Goal: Transaction & Acquisition: Purchase product/service

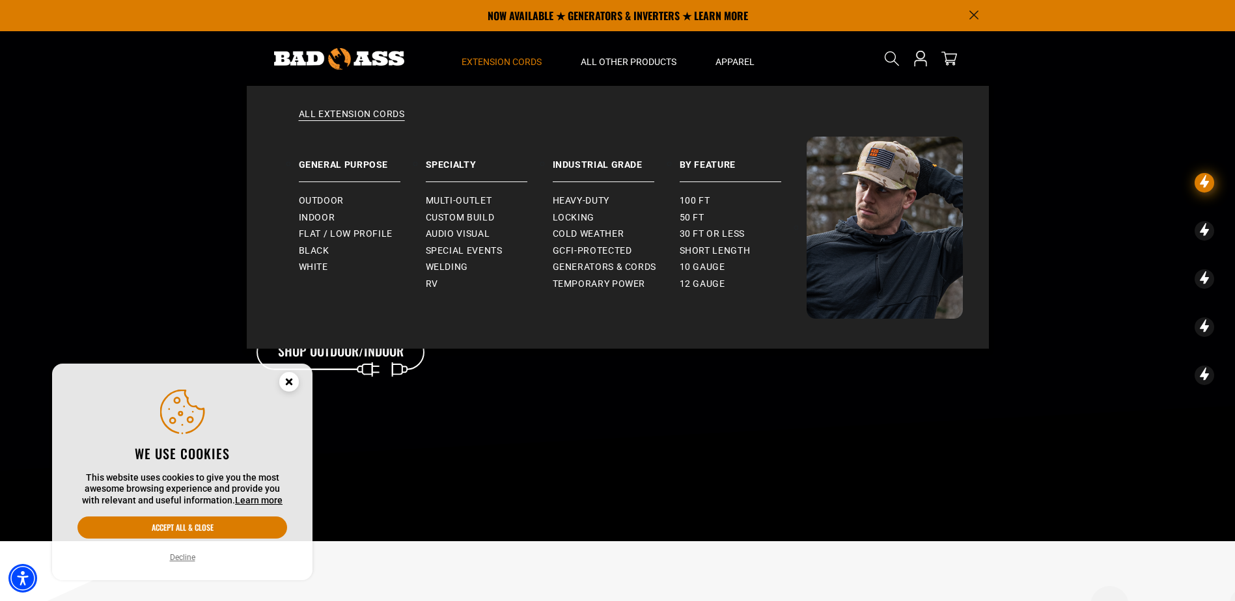
click at [489, 61] on span "Extension Cords" at bounding box center [502, 62] width 80 height 12
click at [590, 200] on span "Heavy-Duty" at bounding box center [581, 201] width 57 height 12
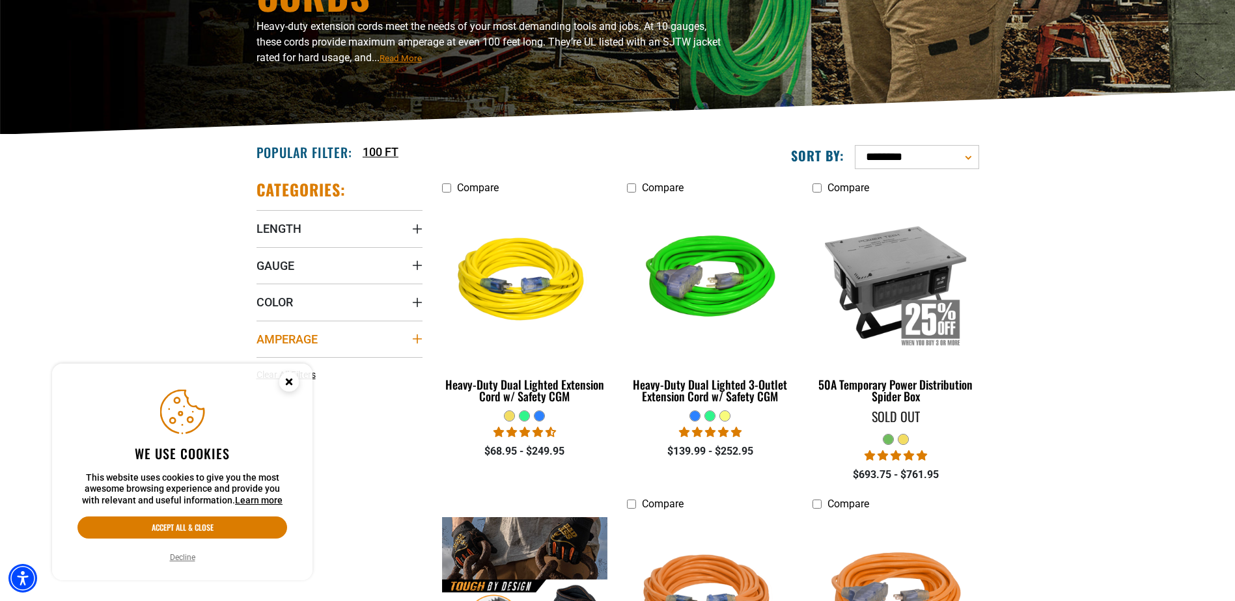
scroll to position [260, 0]
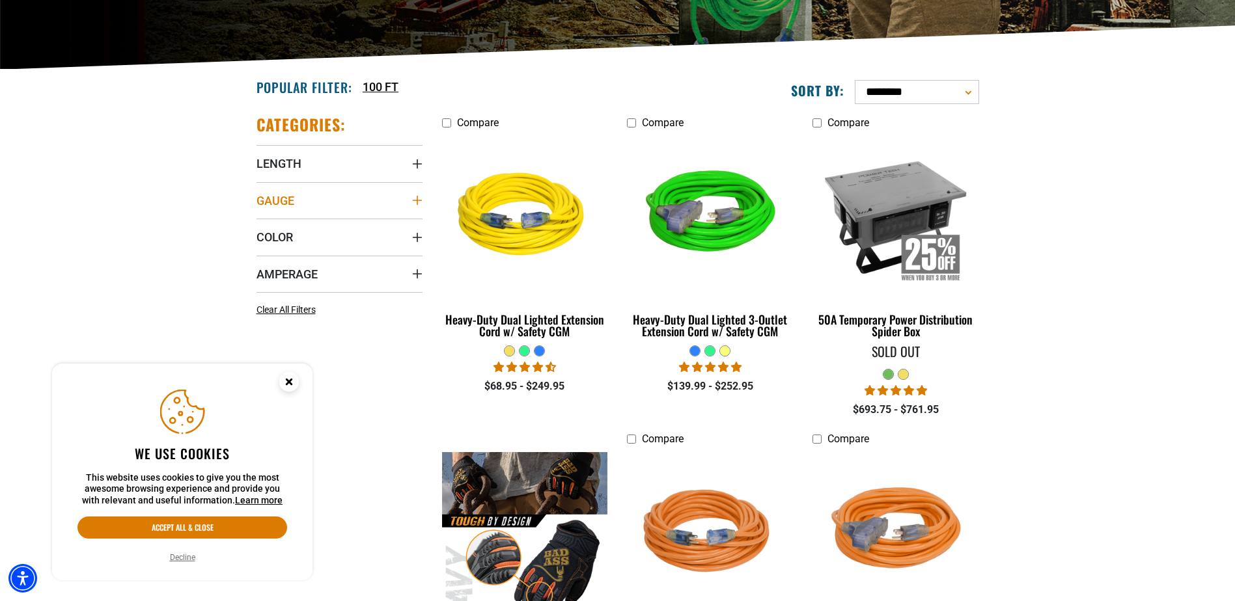
click at [362, 204] on summary "Gauge" at bounding box center [339, 200] width 166 height 36
click at [260, 227] on icon at bounding box center [261, 227] width 10 height 17
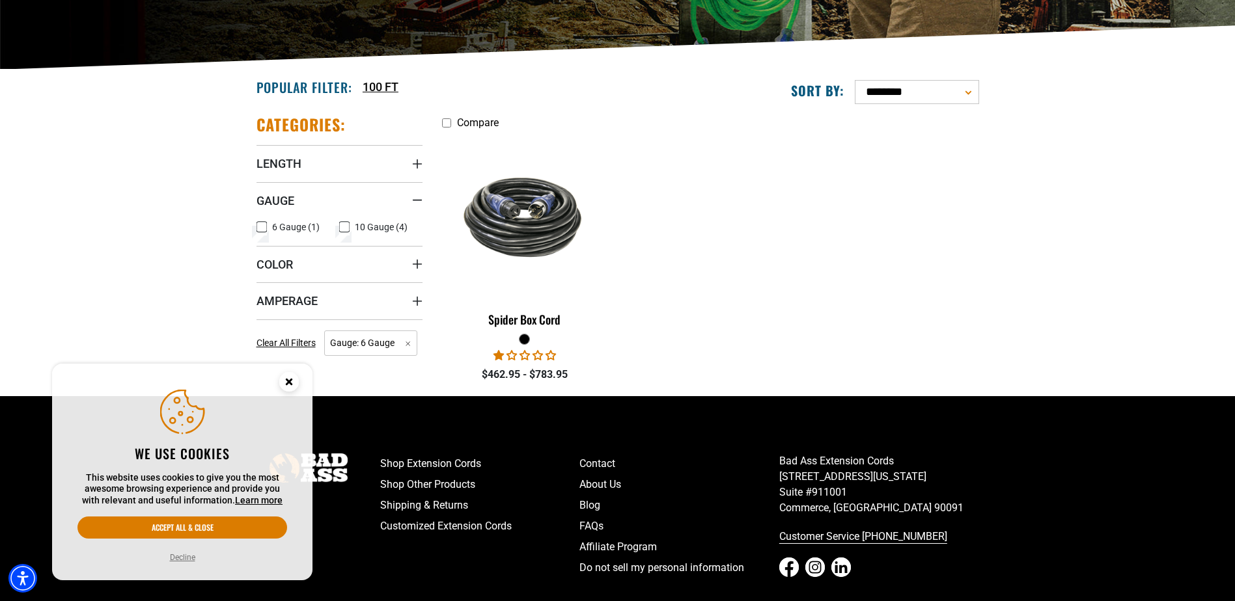
click at [259, 230] on icon at bounding box center [262, 227] width 8 height 7
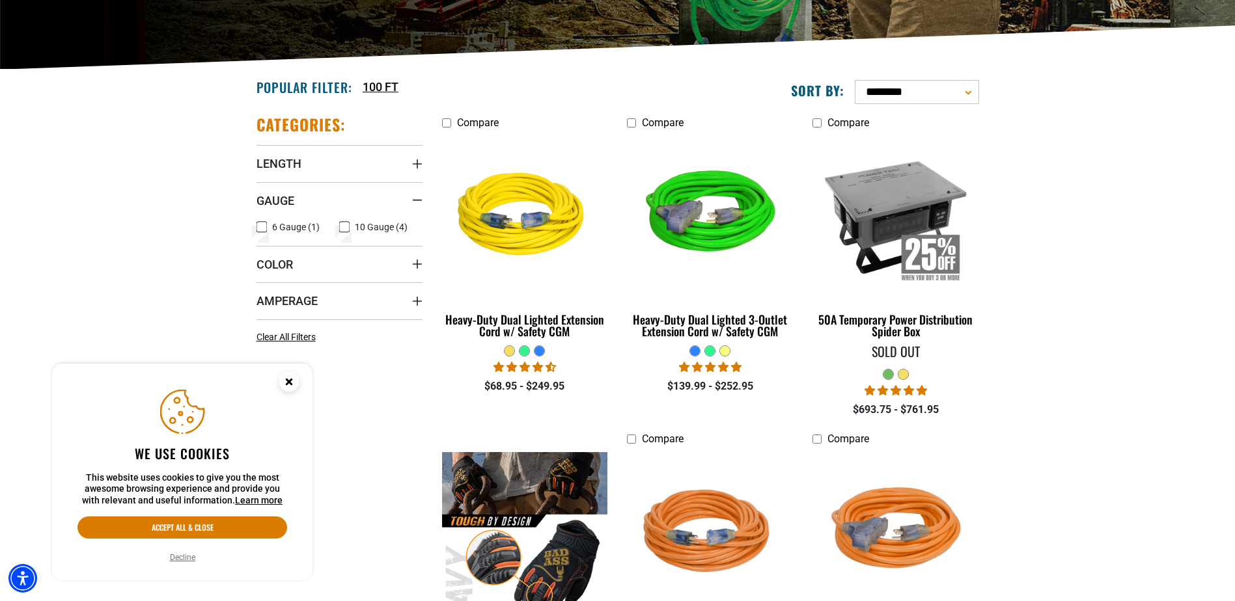
click at [347, 228] on icon at bounding box center [344, 227] width 10 height 17
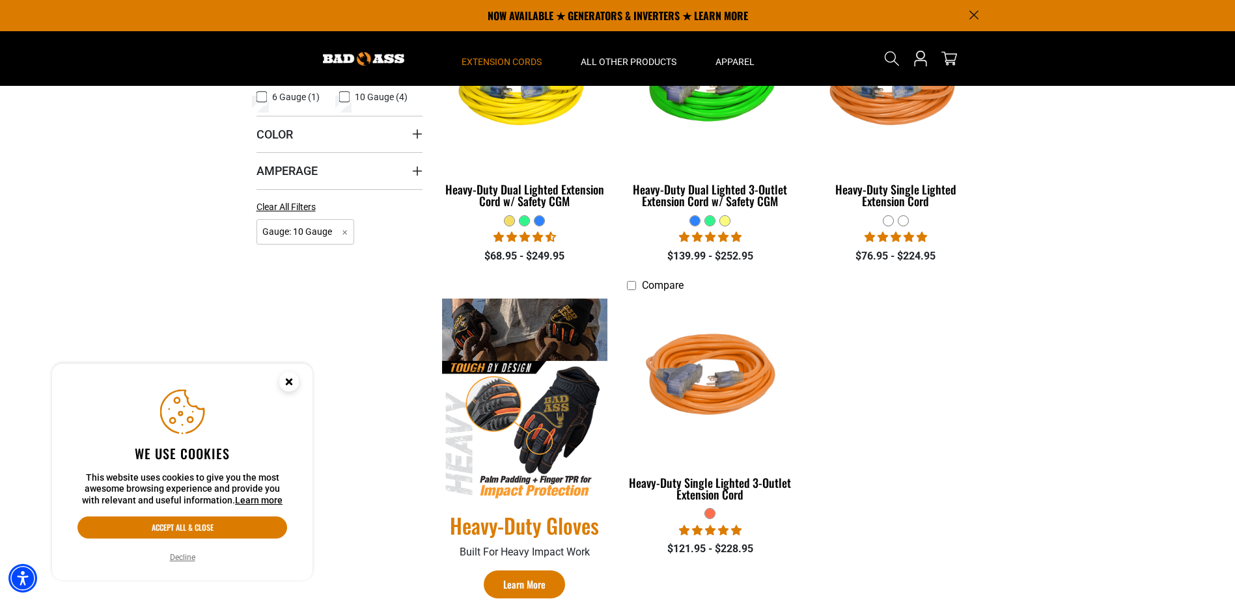
scroll to position [325, 0]
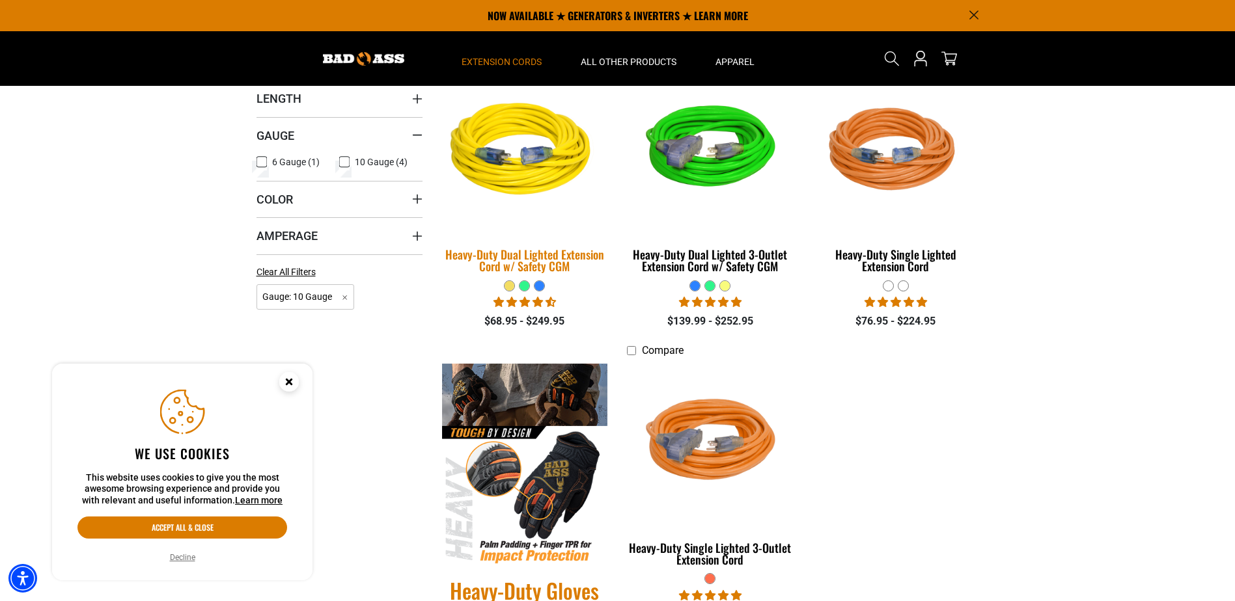
click at [511, 260] on div "Heavy-Duty Dual Lighted Extension Cord w/ Safety CGM" at bounding box center [525, 260] width 166 height 23
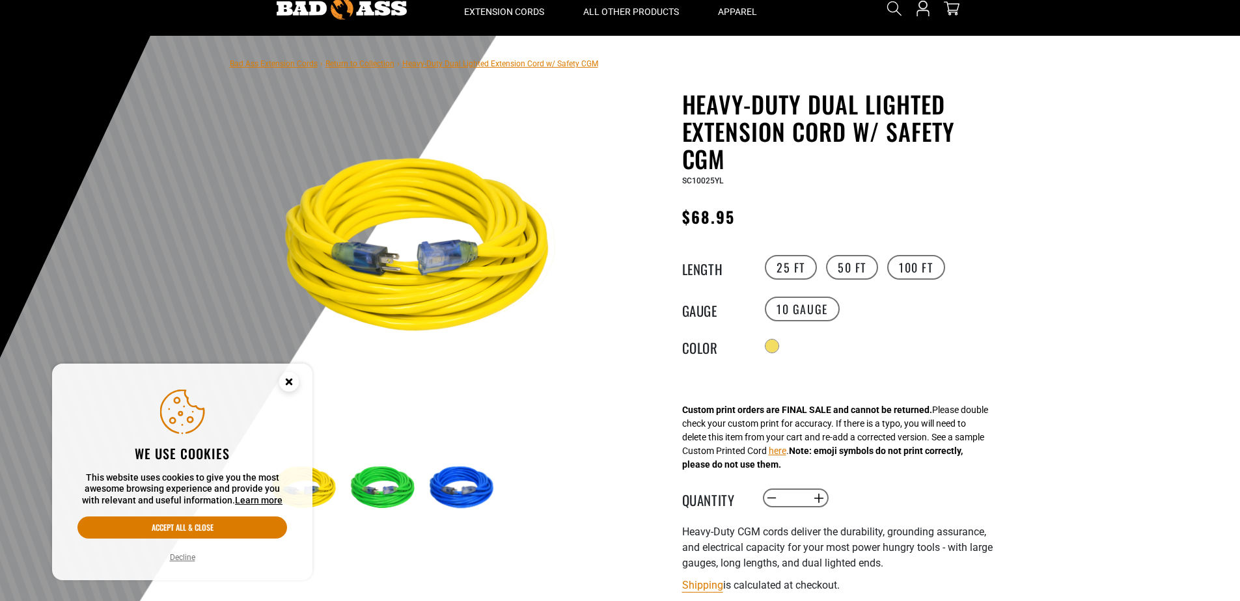
scroll to position [65, 0]
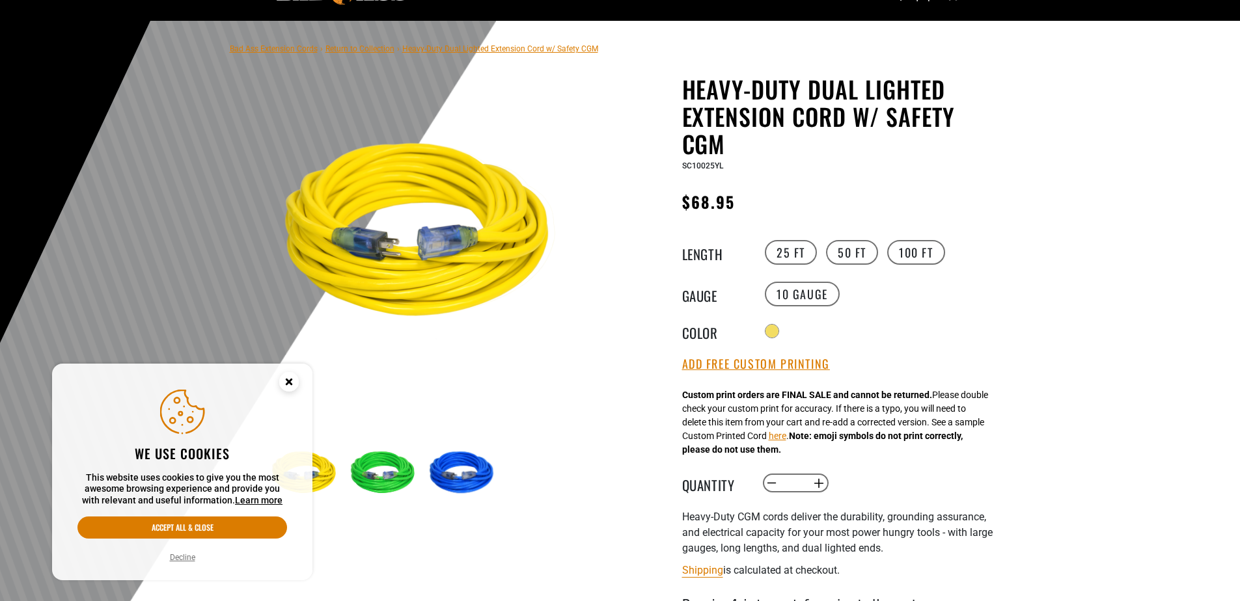
drag, startPoint x: 912, startPoint y: 254, endPoint x: 957, endPoint y: 274, distance: 49.2
click at [912, 253] on label "100 FT" at bounding box center [916, 252] width 58 height 25
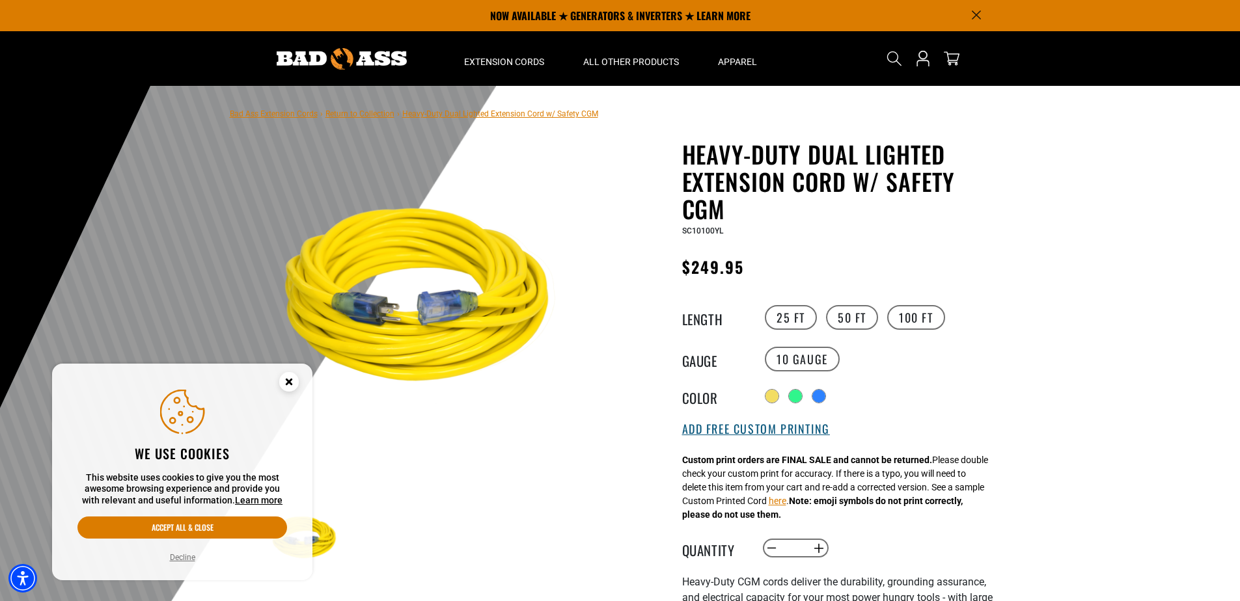
click at [779, 436] on button "Add Free Custom Printing" at bounding box center [756, 429] width 148 height 14
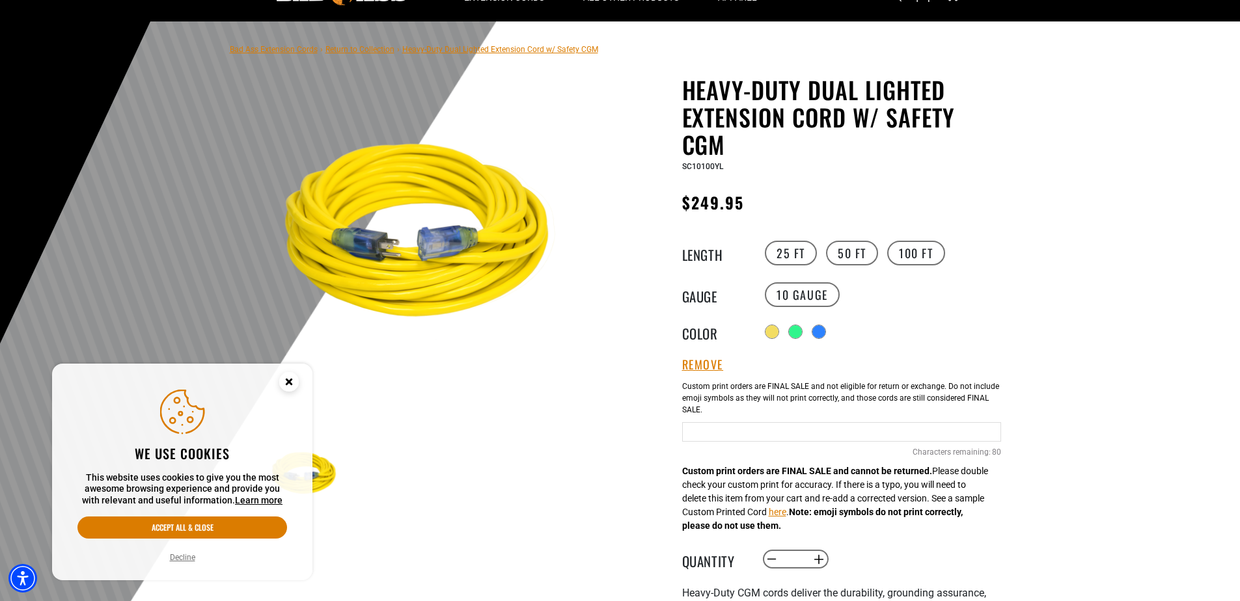
scroll to position [65, 0]
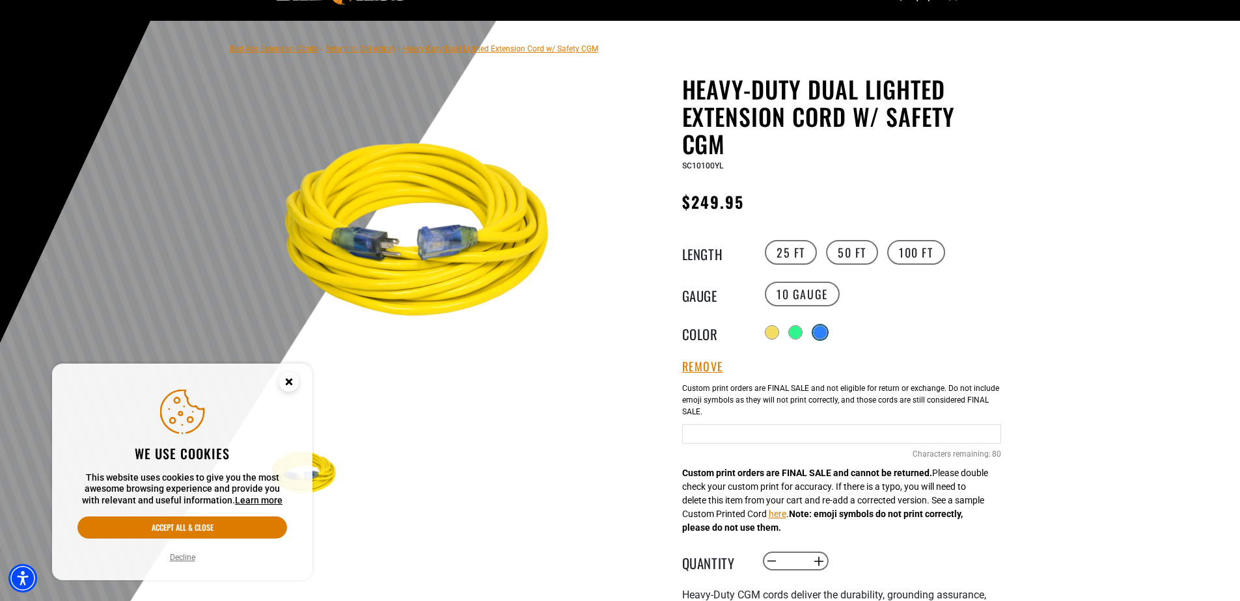
click at [823, 332] on div at bounding box center [820, 332] width 13 height 13
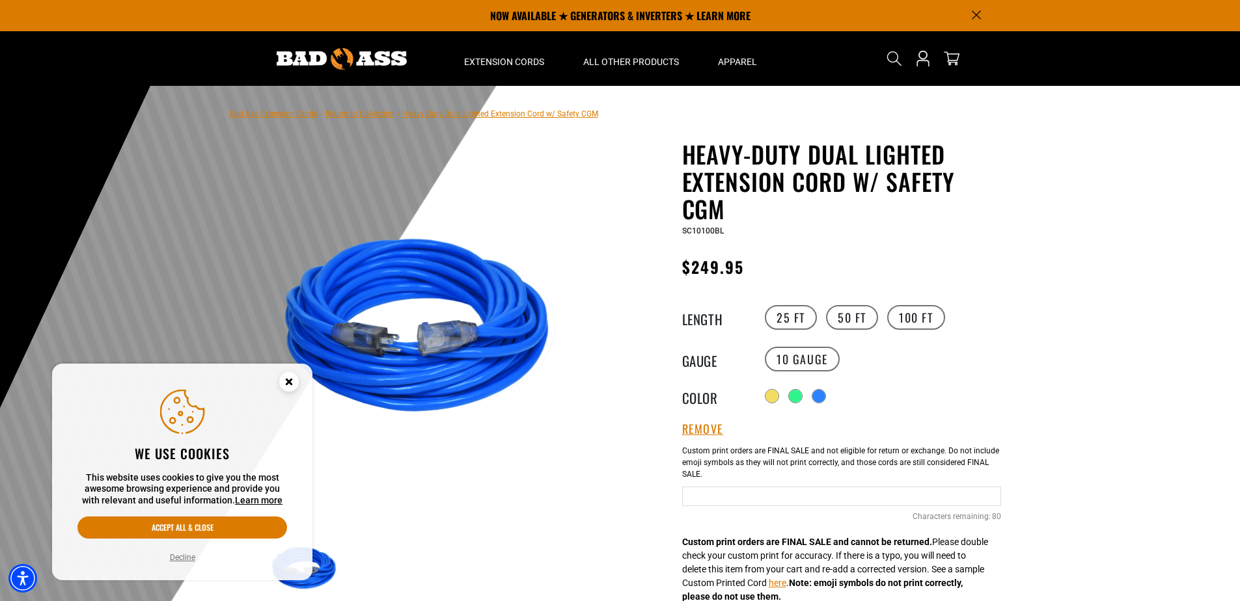
click at [353, 114] on link "Return to Collection" at bounding box center [359, 113] width 69 height 9
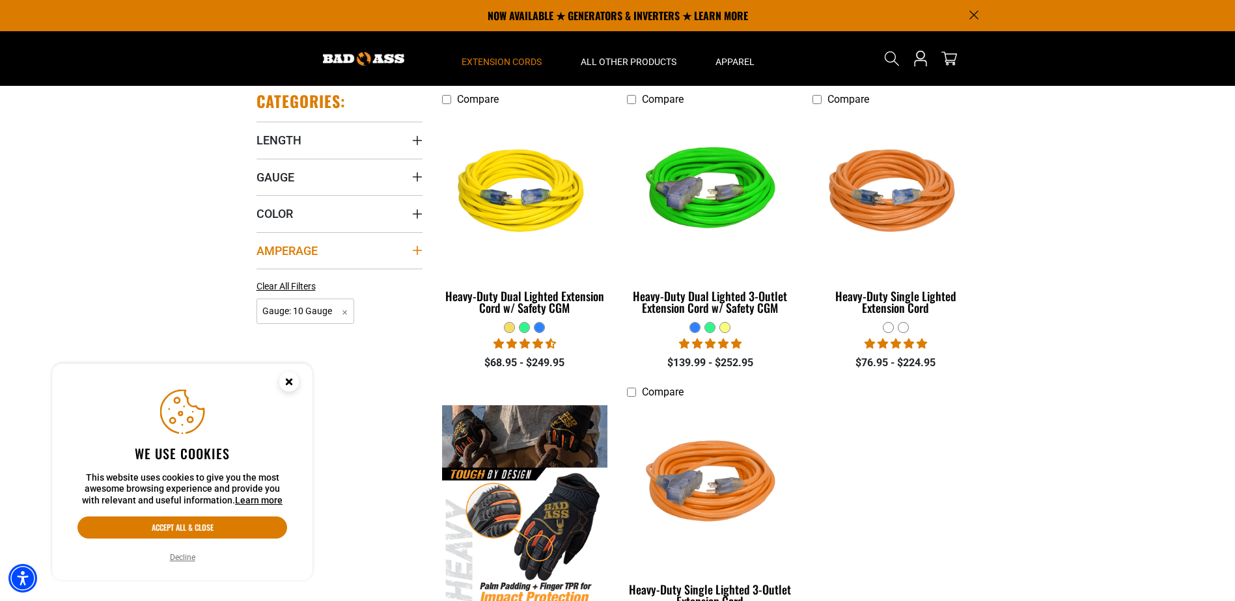
scroll to position [260, 0]
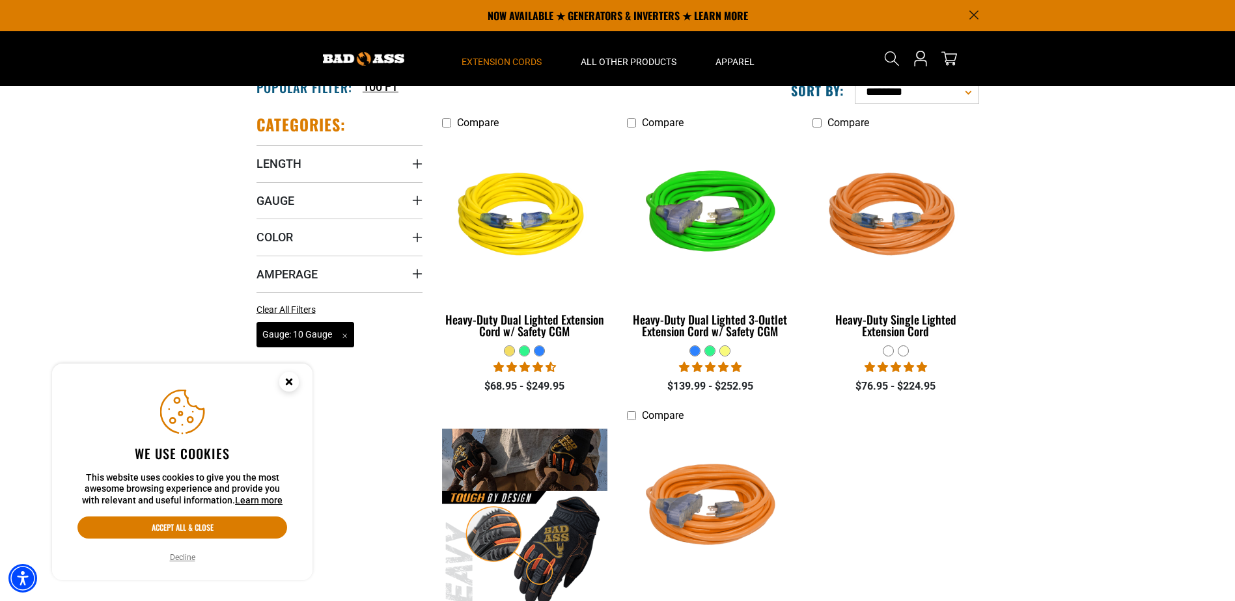
click at [346, 337] on span "Gauge: 10 Gauge Remove filter" at bounding box center [305, 334] width 98 height 25
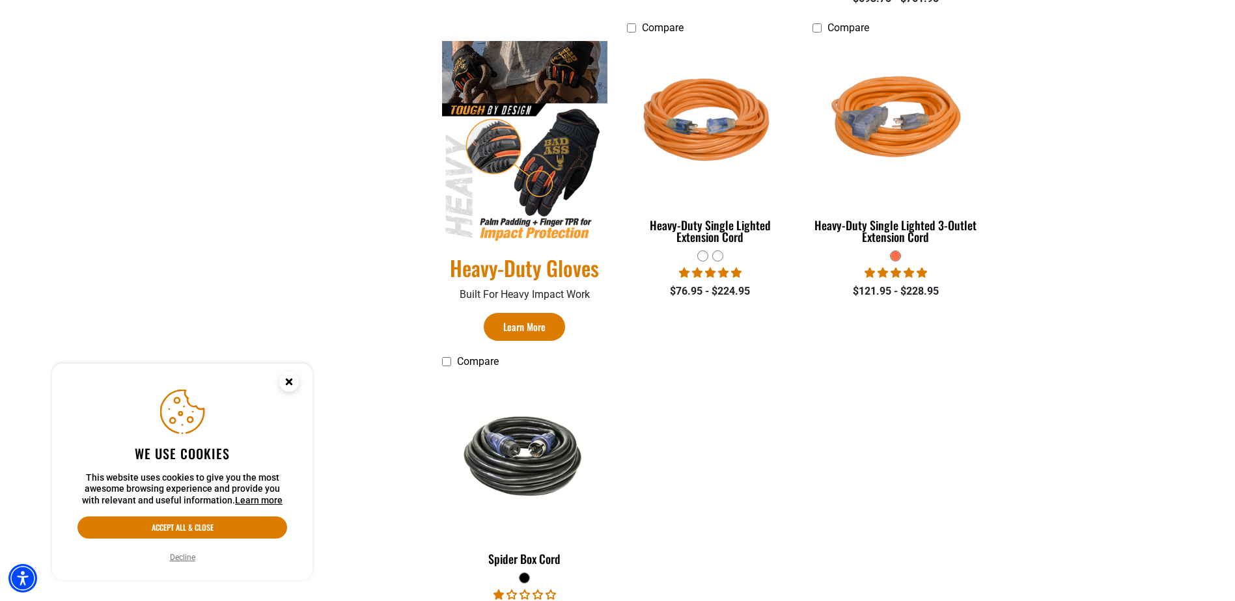
scroll to position [716, 0]
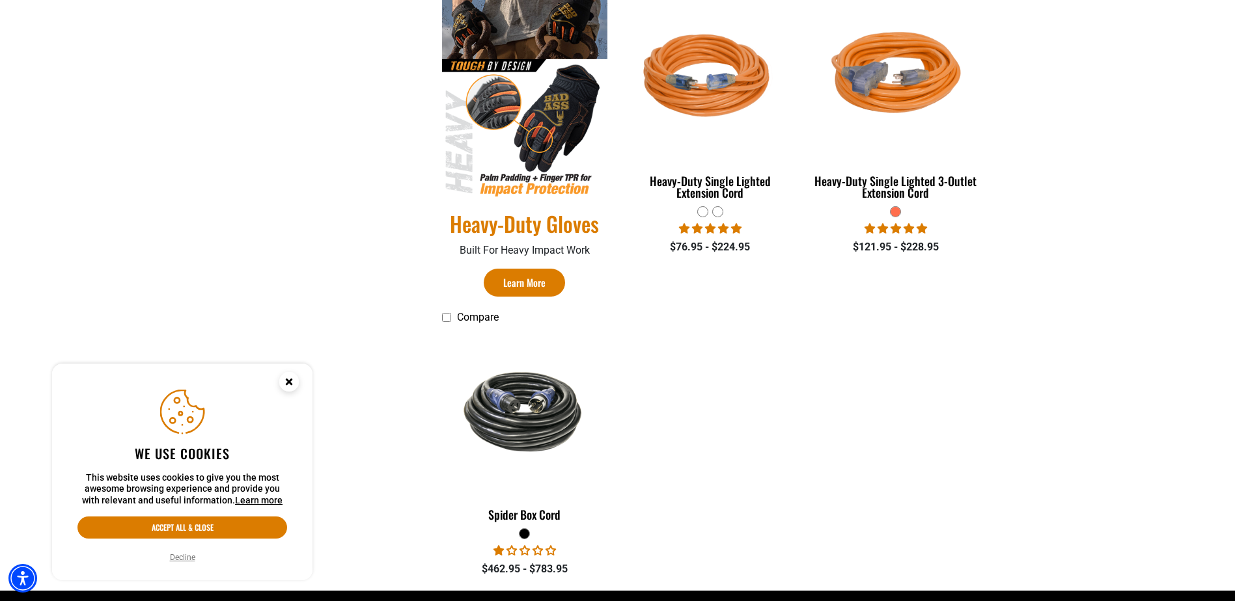
click at [517, 551] on span "1.00 stars" at bounding box center [512, 550] width 13 height 10
click at [525, 512] on div "Spider Box Cord" at bounding box center [525, 515] width 166 height 12
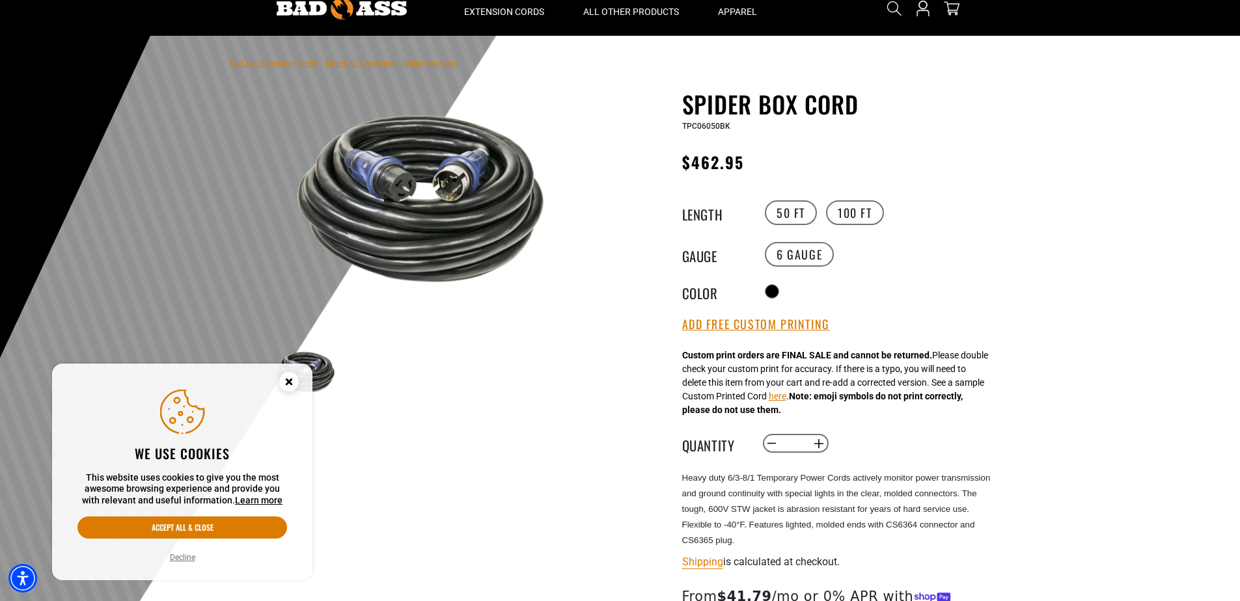
scroll to position [65, 0]
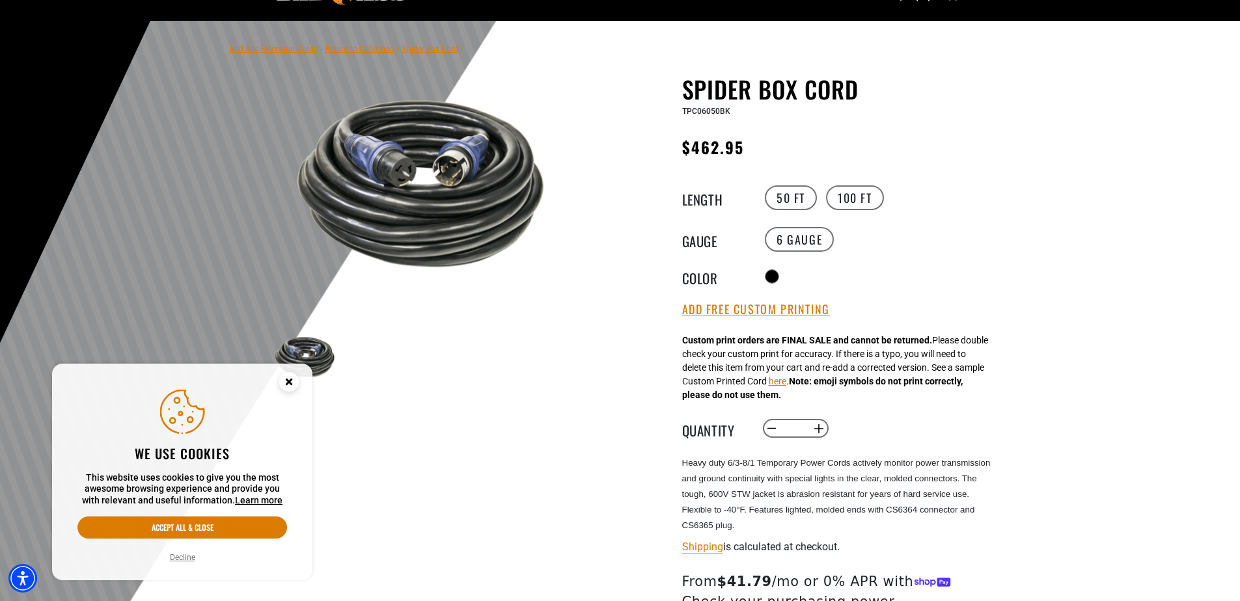
click at [180, 562] on button "Decline" at bounding box center [182, 557] width 33 height 13
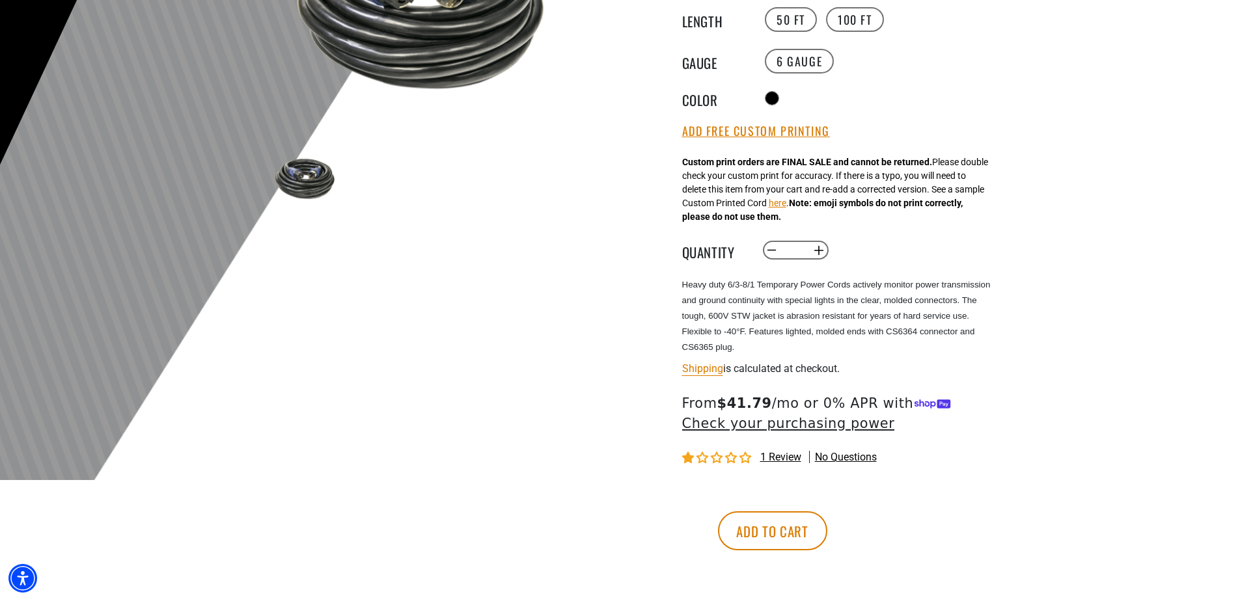
scroll to position [260, 0]
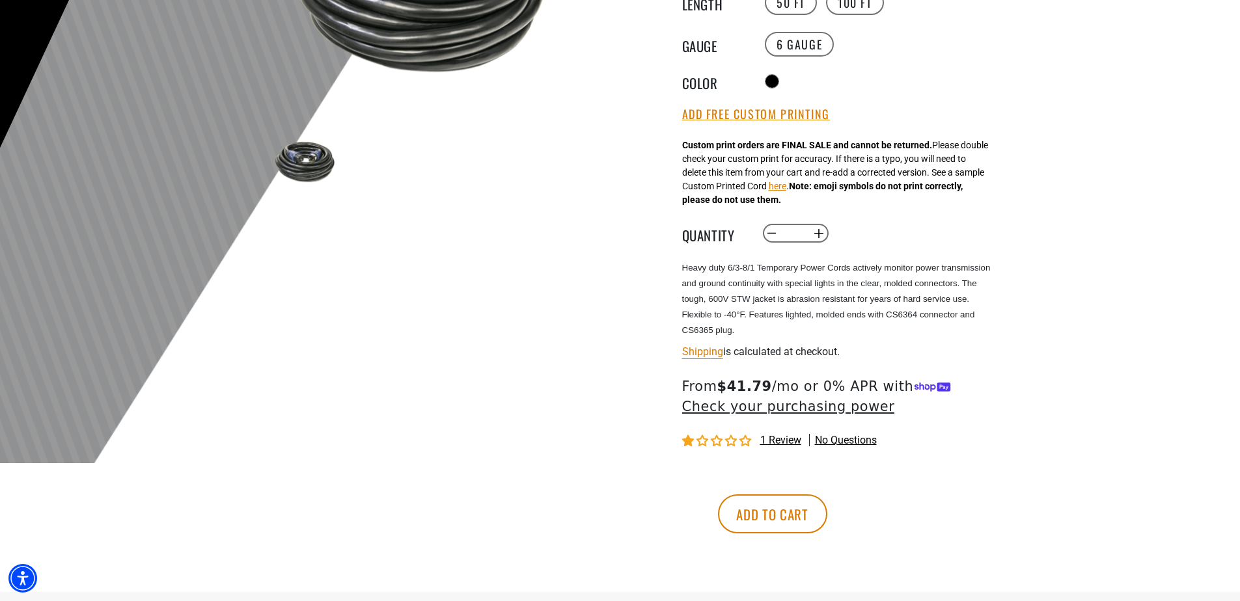
click at [769, 435] on div "1 review No questions" at bounding box center [841, 441] width 319 height 16
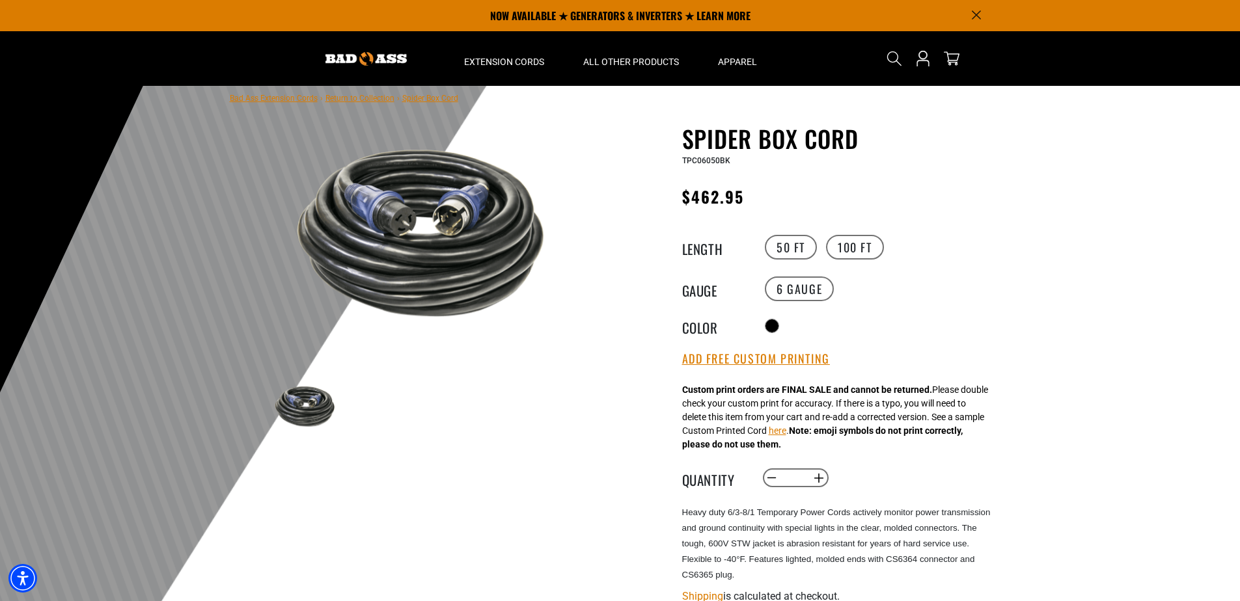
scroll to position [0, 0]
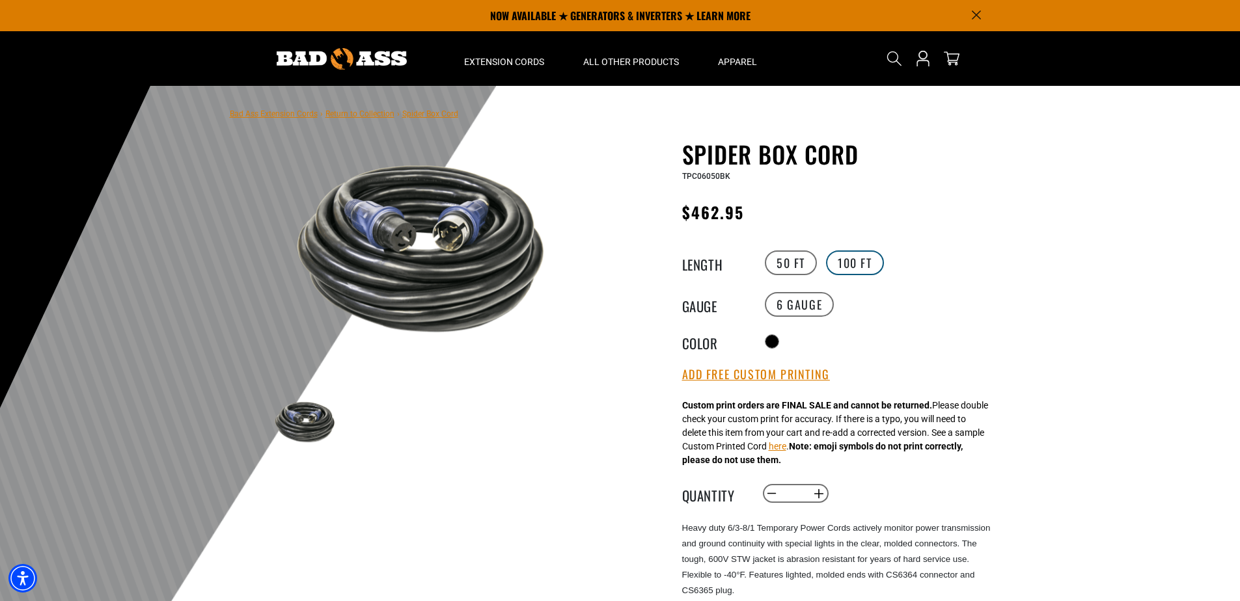
click at [865, 261] on label "100 FT" at bounding box center [855, 263] width 58 height 25
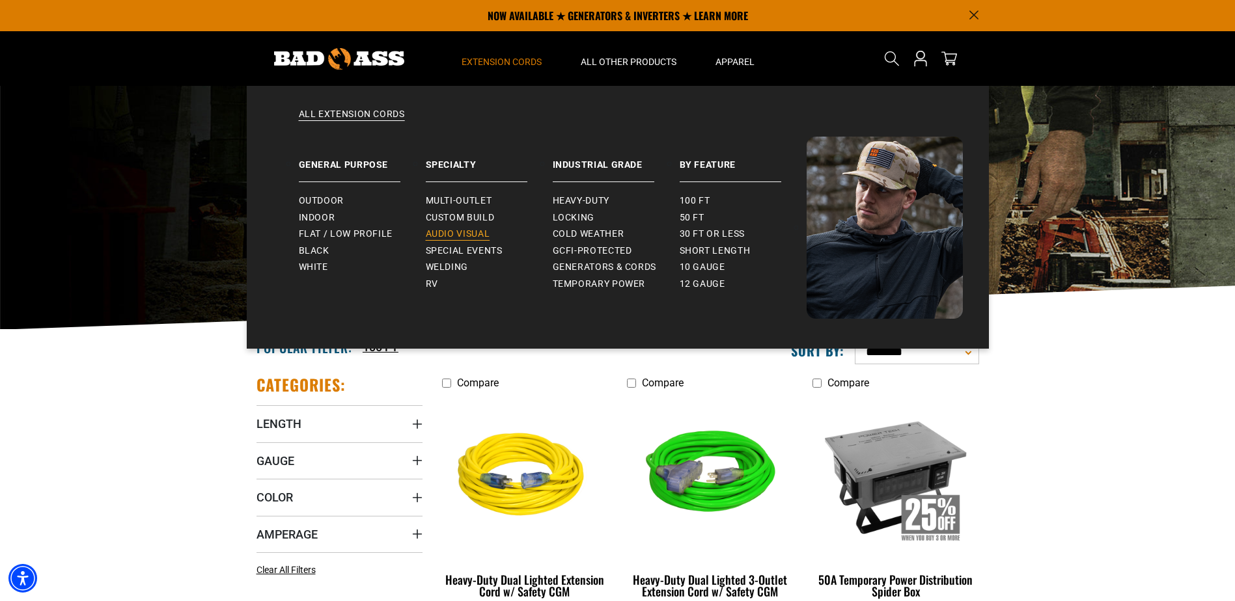
click at [472, 236] on span "Audio Visual" at bounding box center [458, 234] width 64 height 12
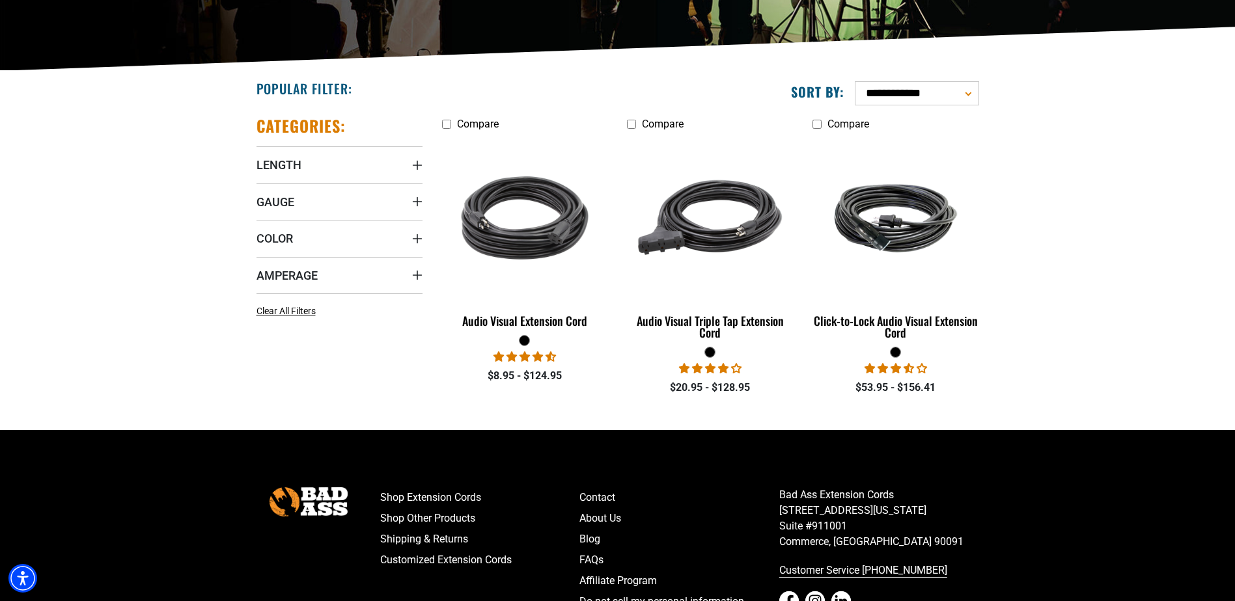
scroll to position [260, 0]
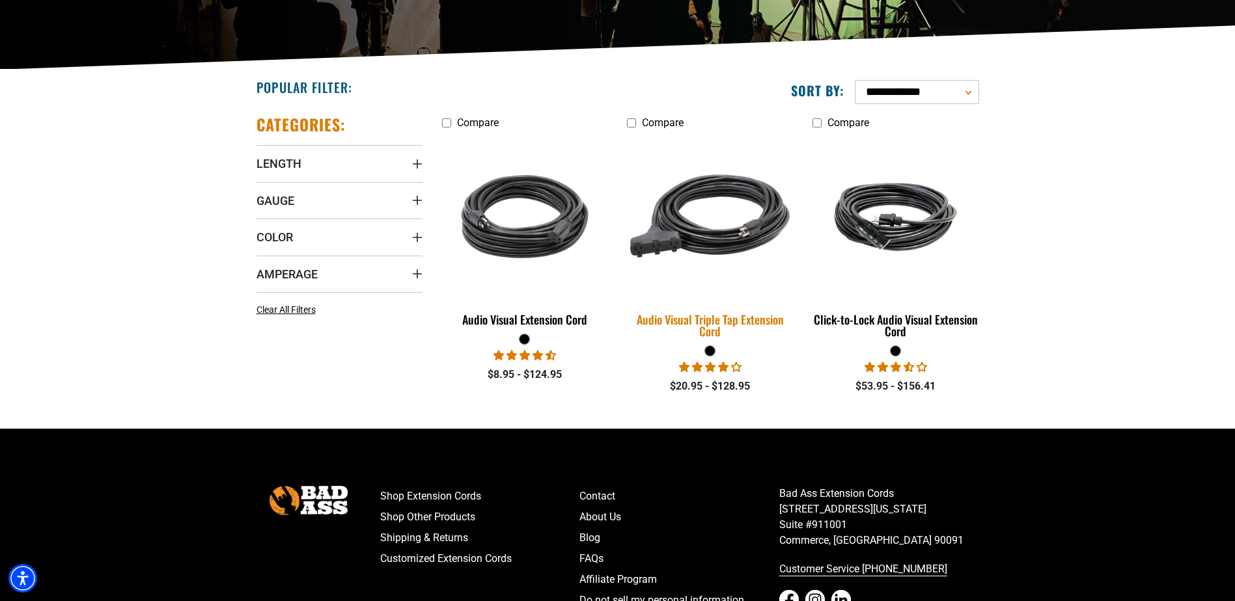
click at [652, 322] on div "Audio Visual Triple Tap Extension Cord" at bounding box center [710, 325] width 166 height 23
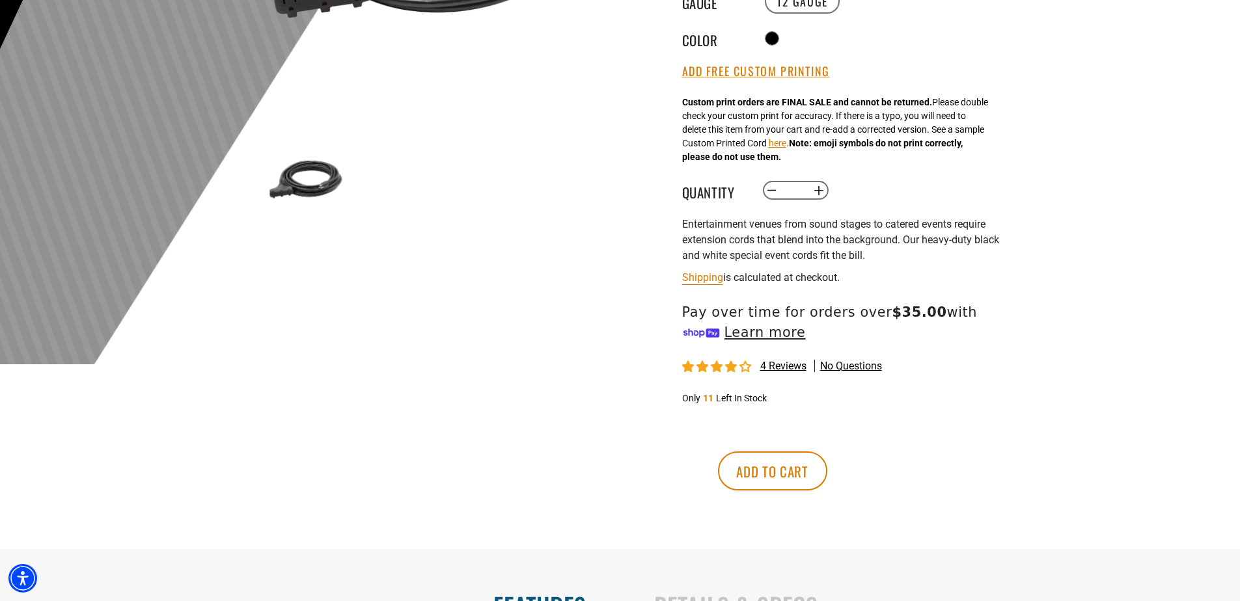
scroll to position [391, 0]
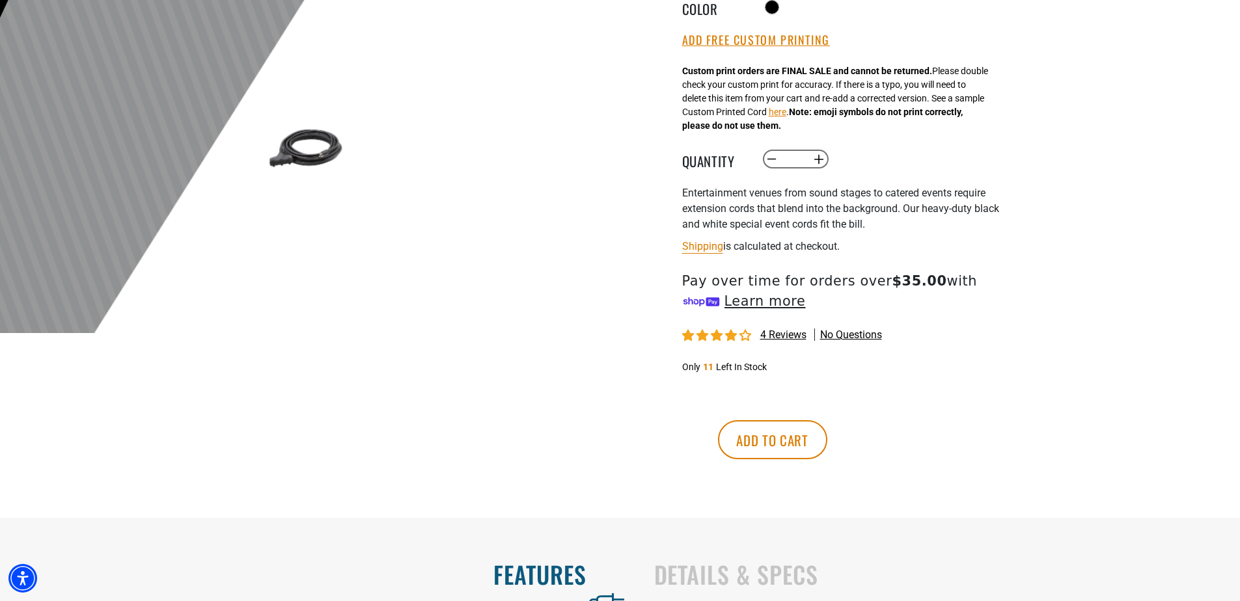
click at [769, 337] on span "4 reviews" at bounding box center [783, 335] width 46 height 12
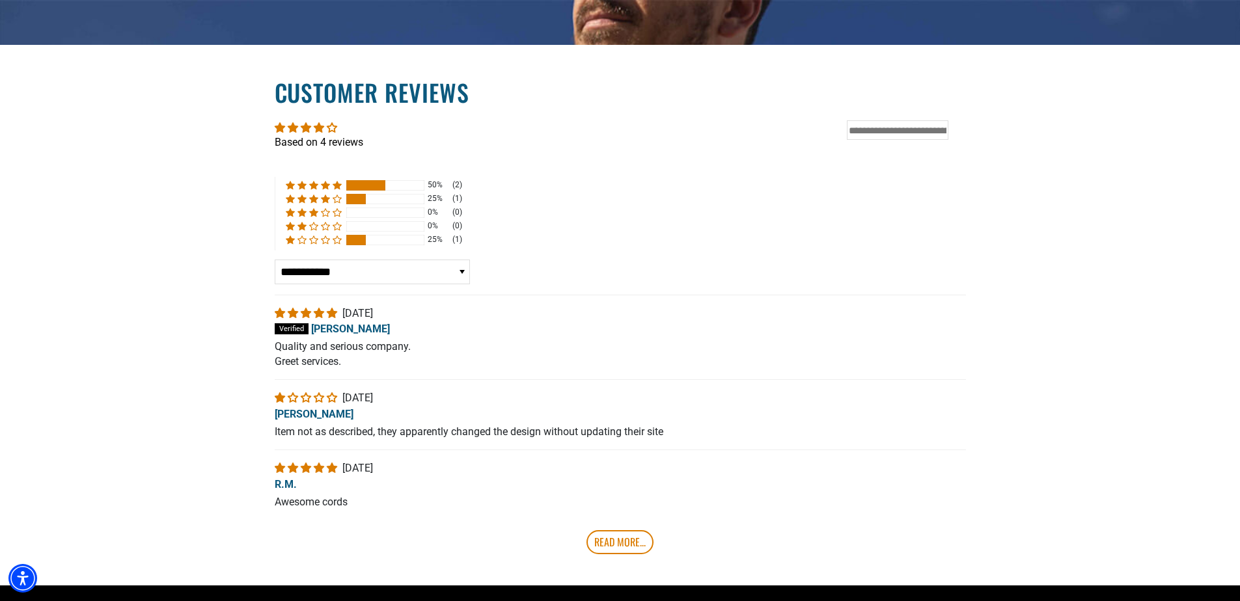
scroll to position [2292, 0]
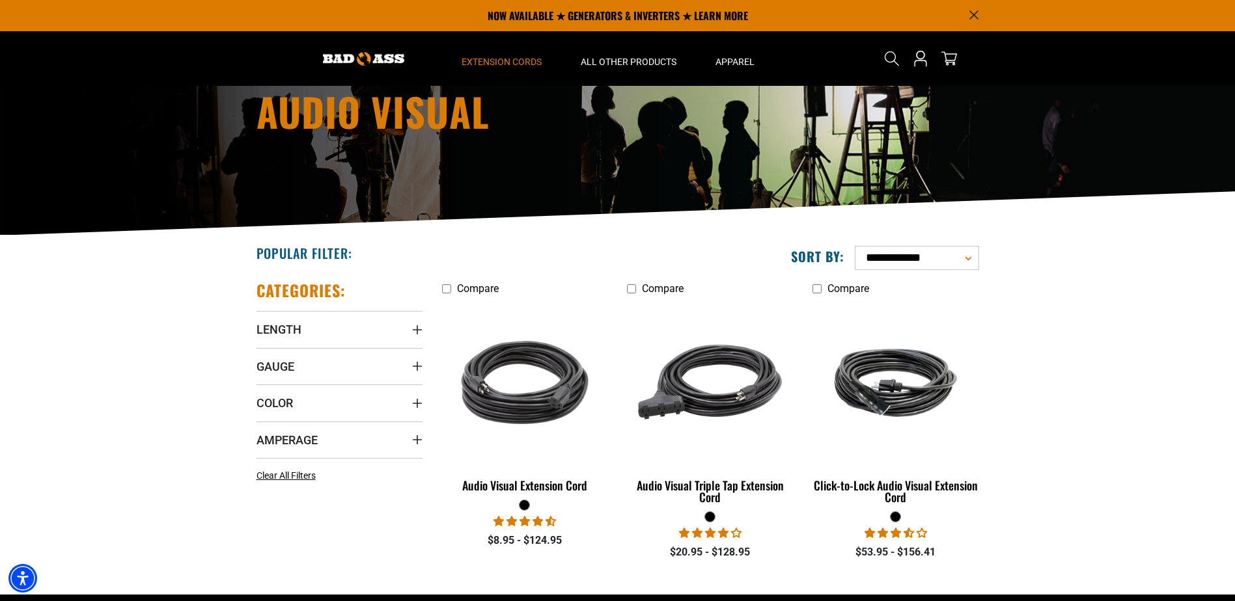
scroll to position [65, 0]
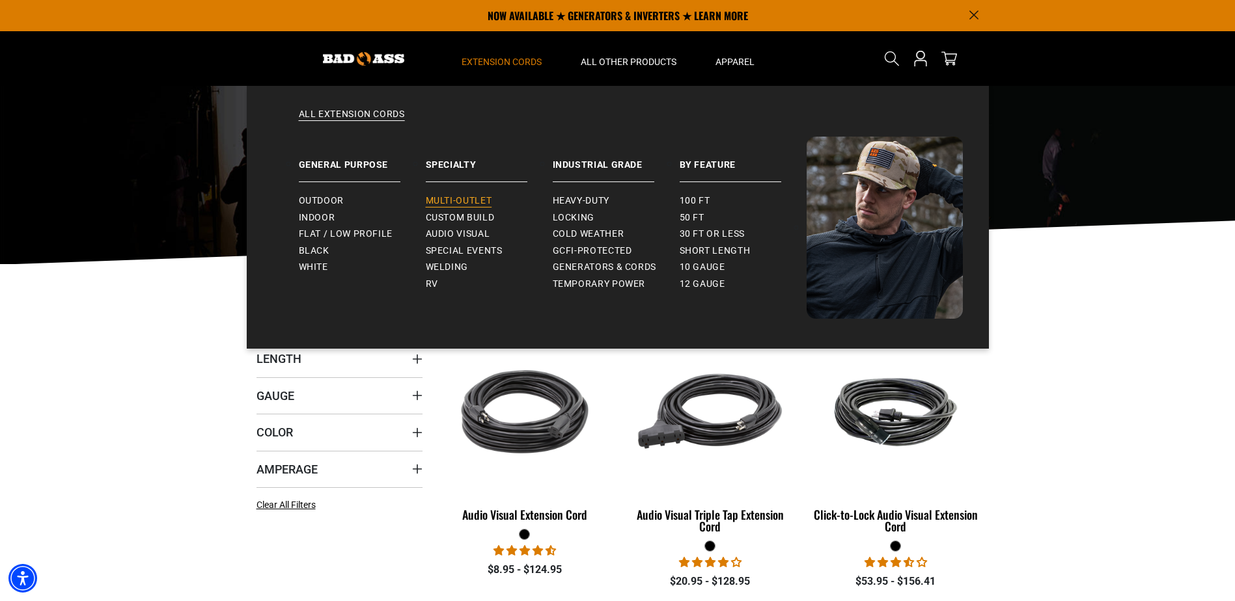
click at [462, 205] on span "Multi-Outlet" at bounding box center [459, 201] width 66 height 12
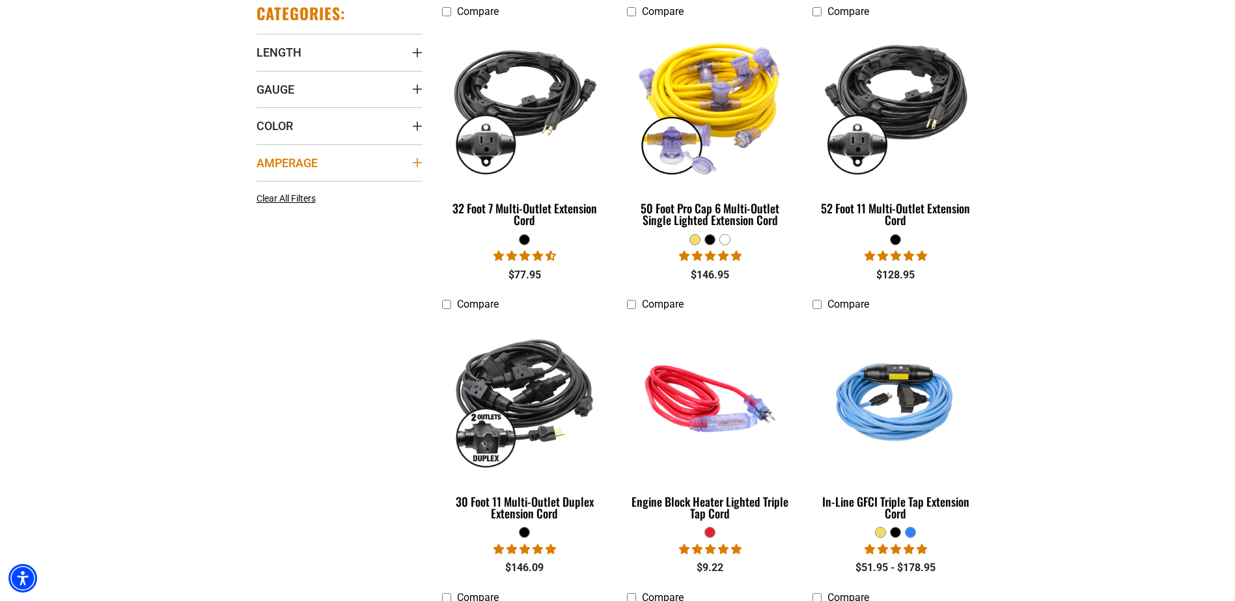
scroll to position [391, 0]
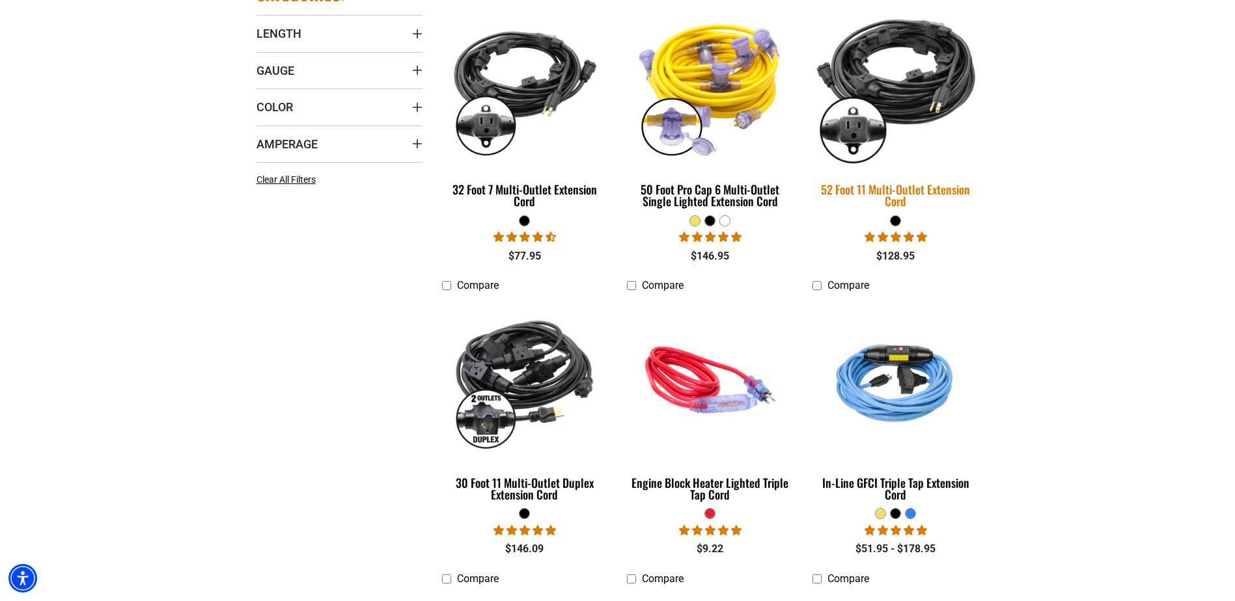
click at [905, 197] on div "52 Foot 11 Multi-Outlet Extension Cord" at bounding box center [895, 195] width 166 height 23
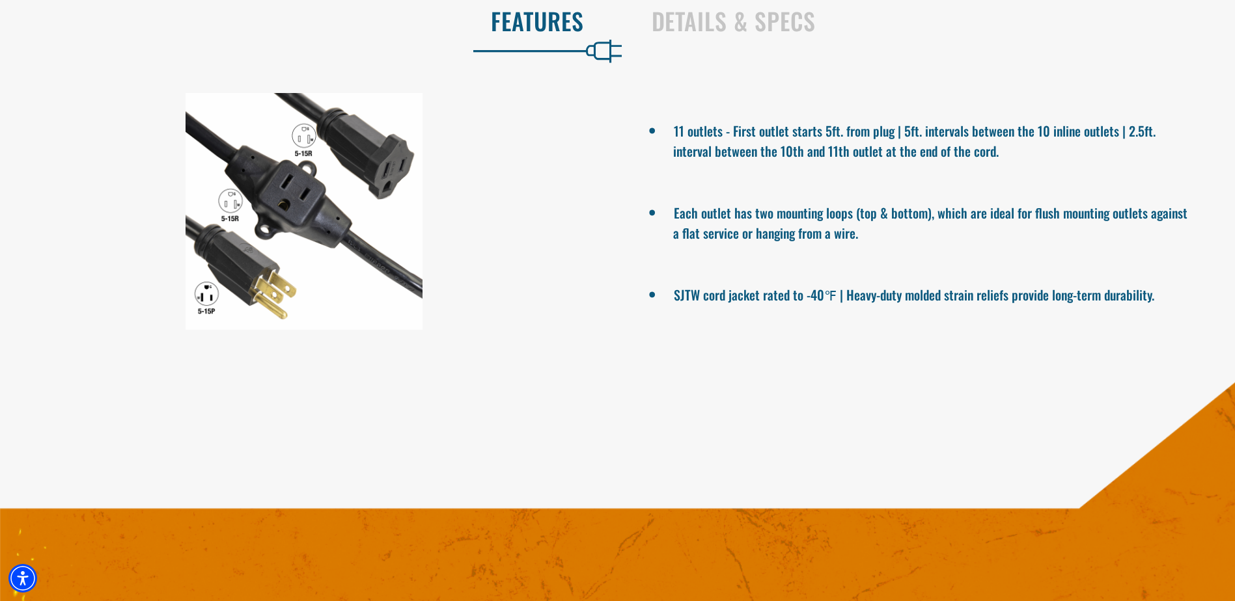
scroll to position [846, 0]
